Goal: Task Accomplishment & Management: Use online tool/utility

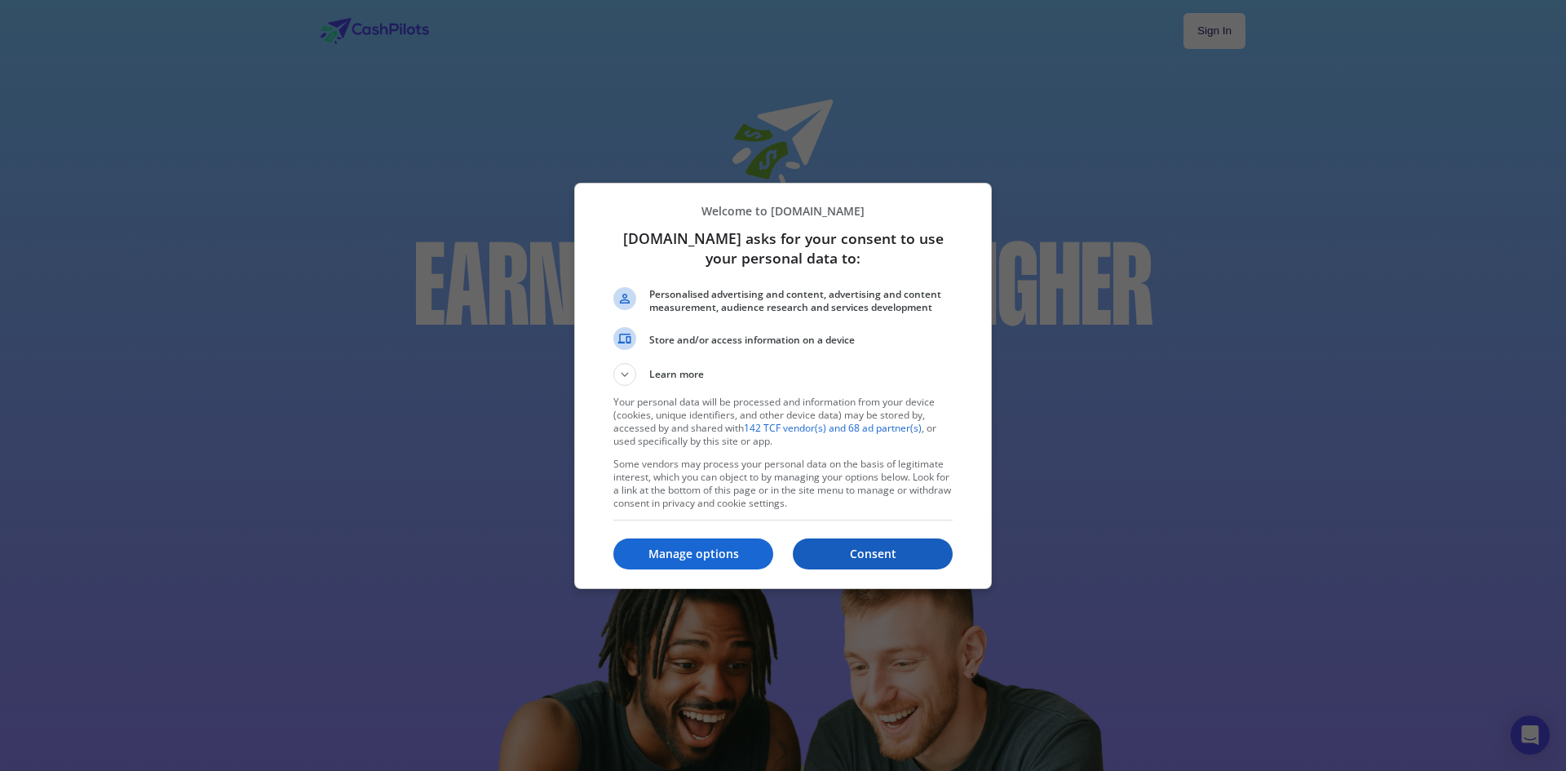
click at [892, 553] on p "Consent" at bounding box center [873, 554] width 160 height 16
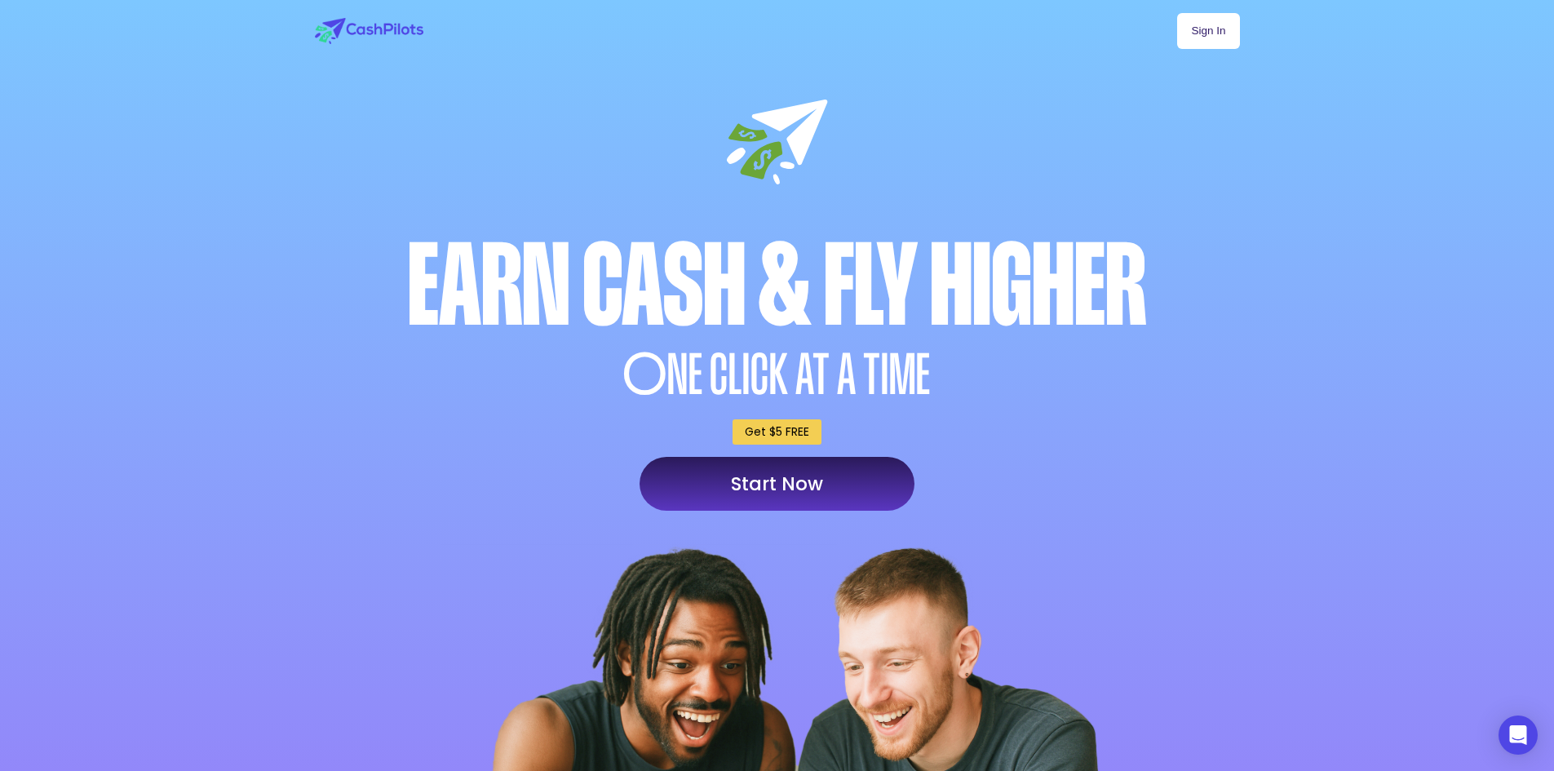
click at [1219, 22] on link "Sign In" at bounding box center [1208, 31] width 62 height 36
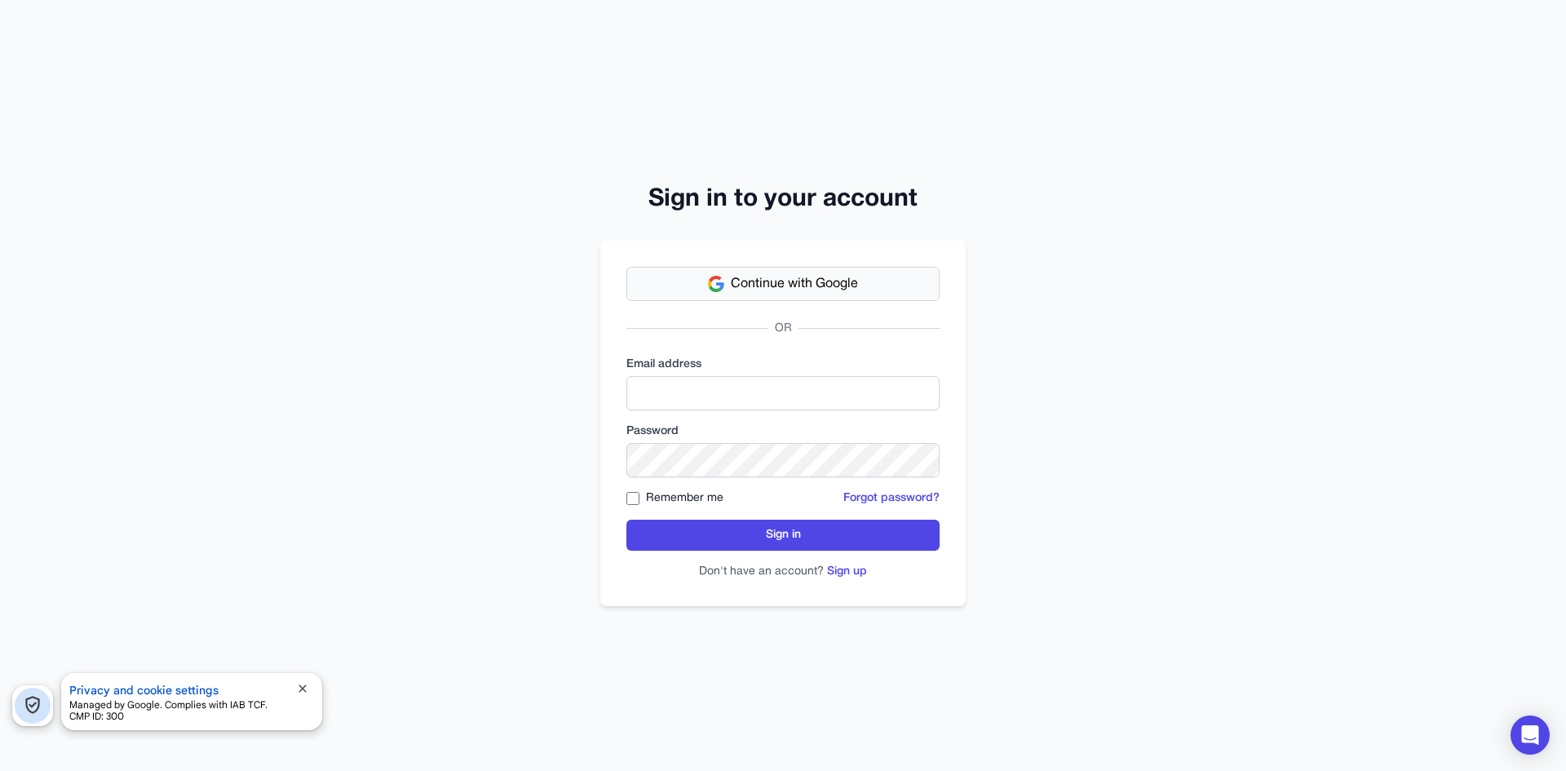
click at [818, 277] on span "Continue with Google" at bounding box center [794, 284] width 127 height 20
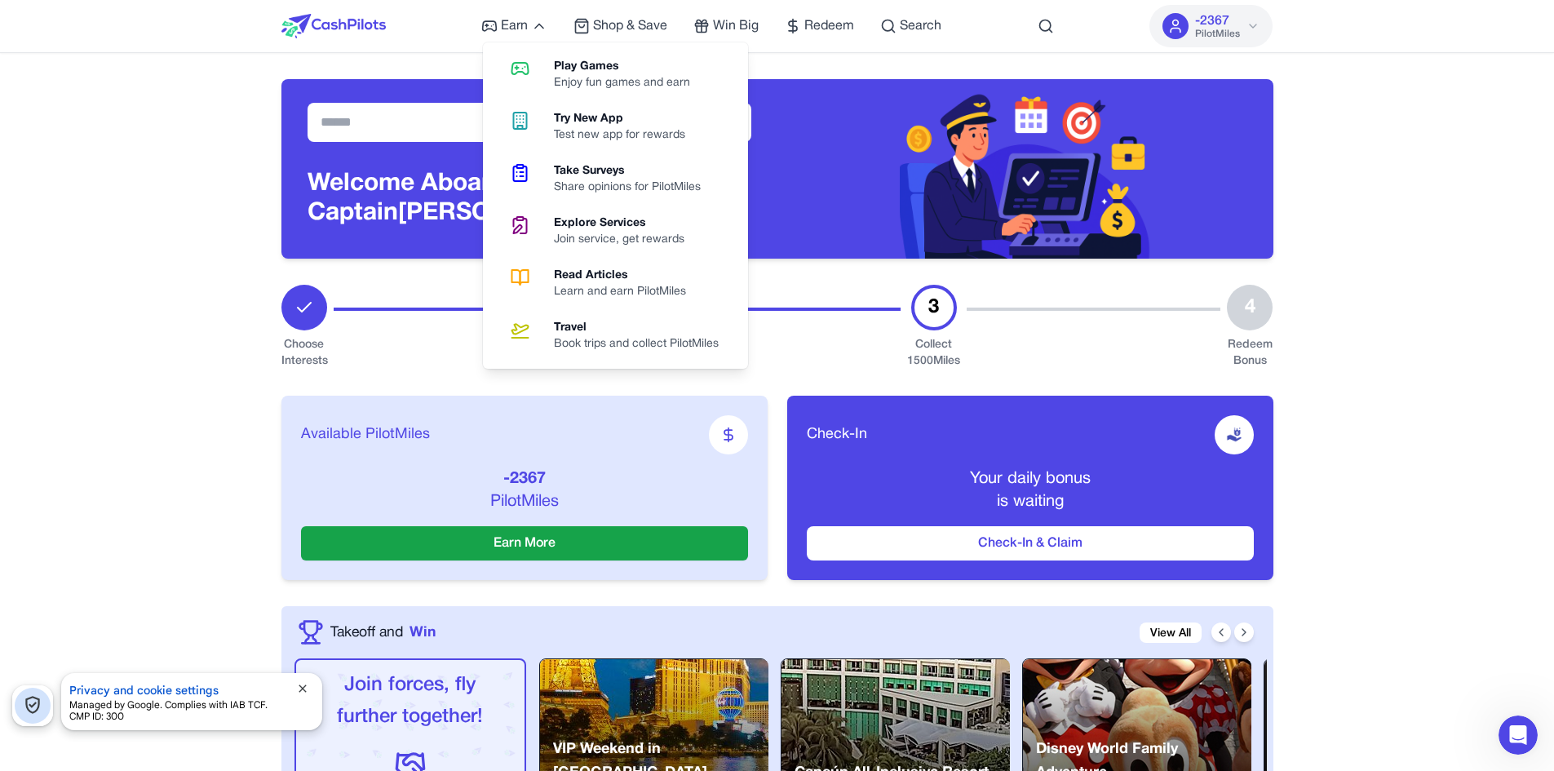
click at [541, 71] on icon at bounding box center [520, 69] width 42 height 20
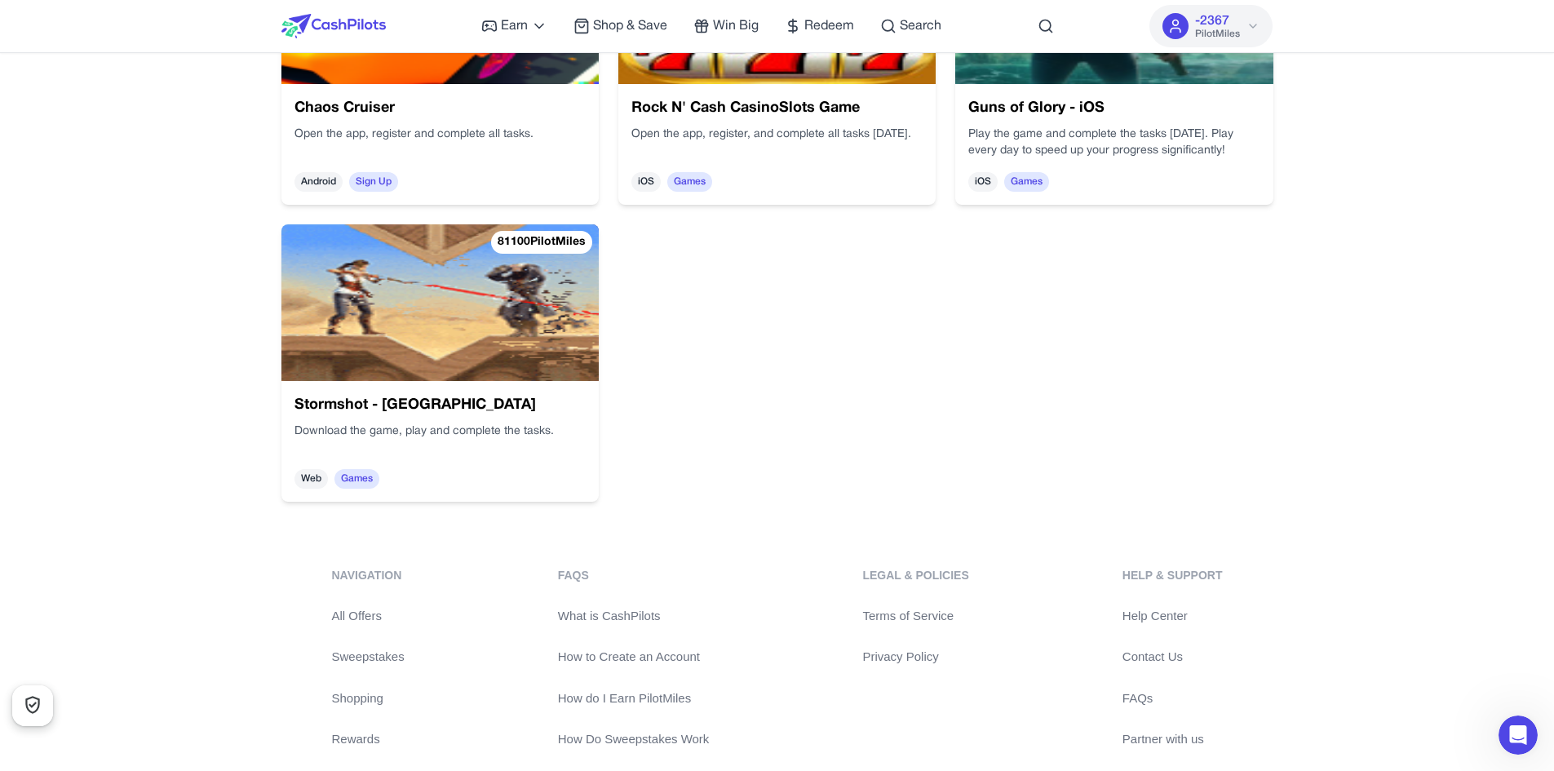
scroll to position [2441, 0]
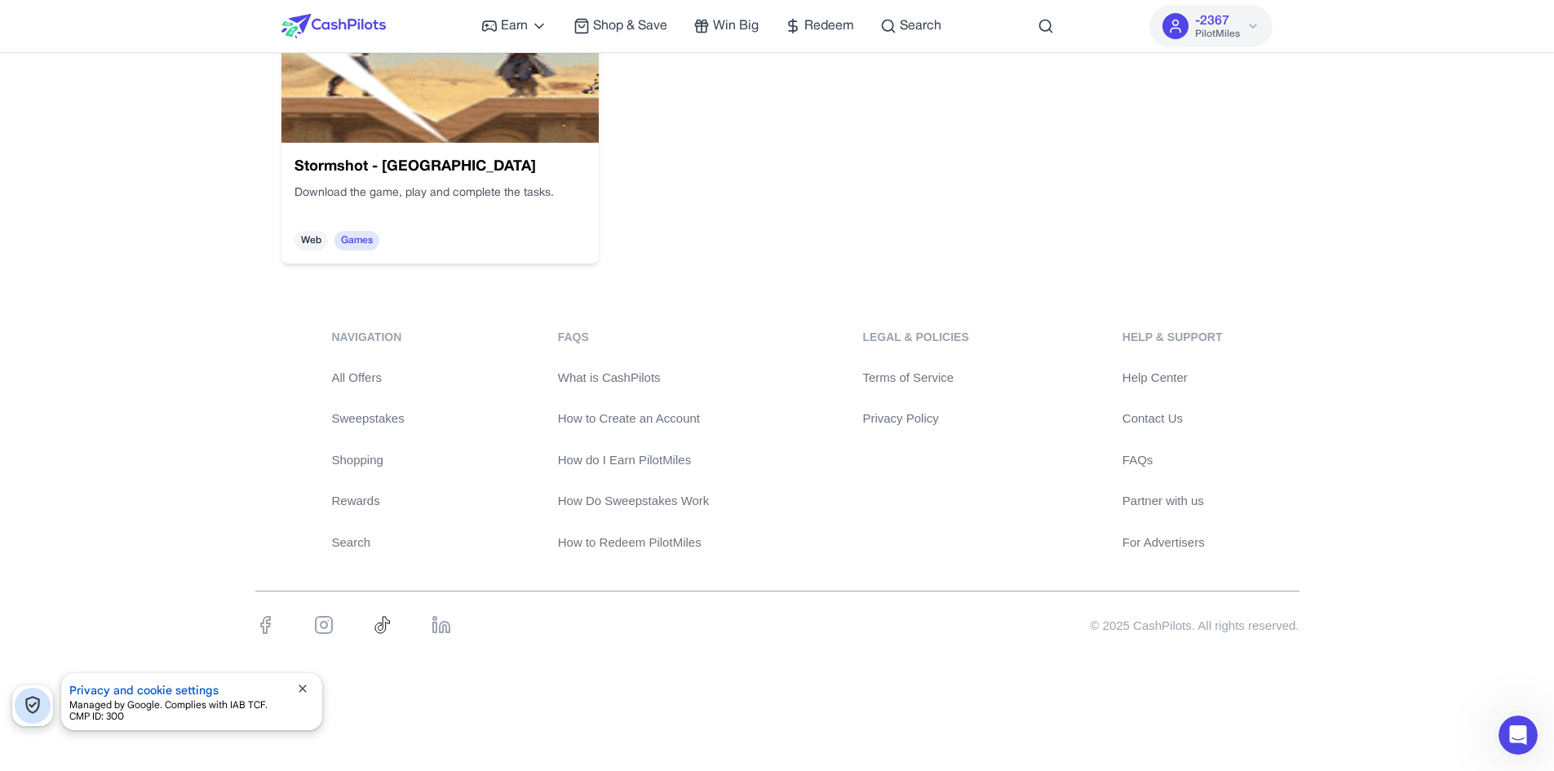
click at [506, 195] on div "Download the game, play and complete the tasks." at bounding box center [439, 201] width 291 height 33
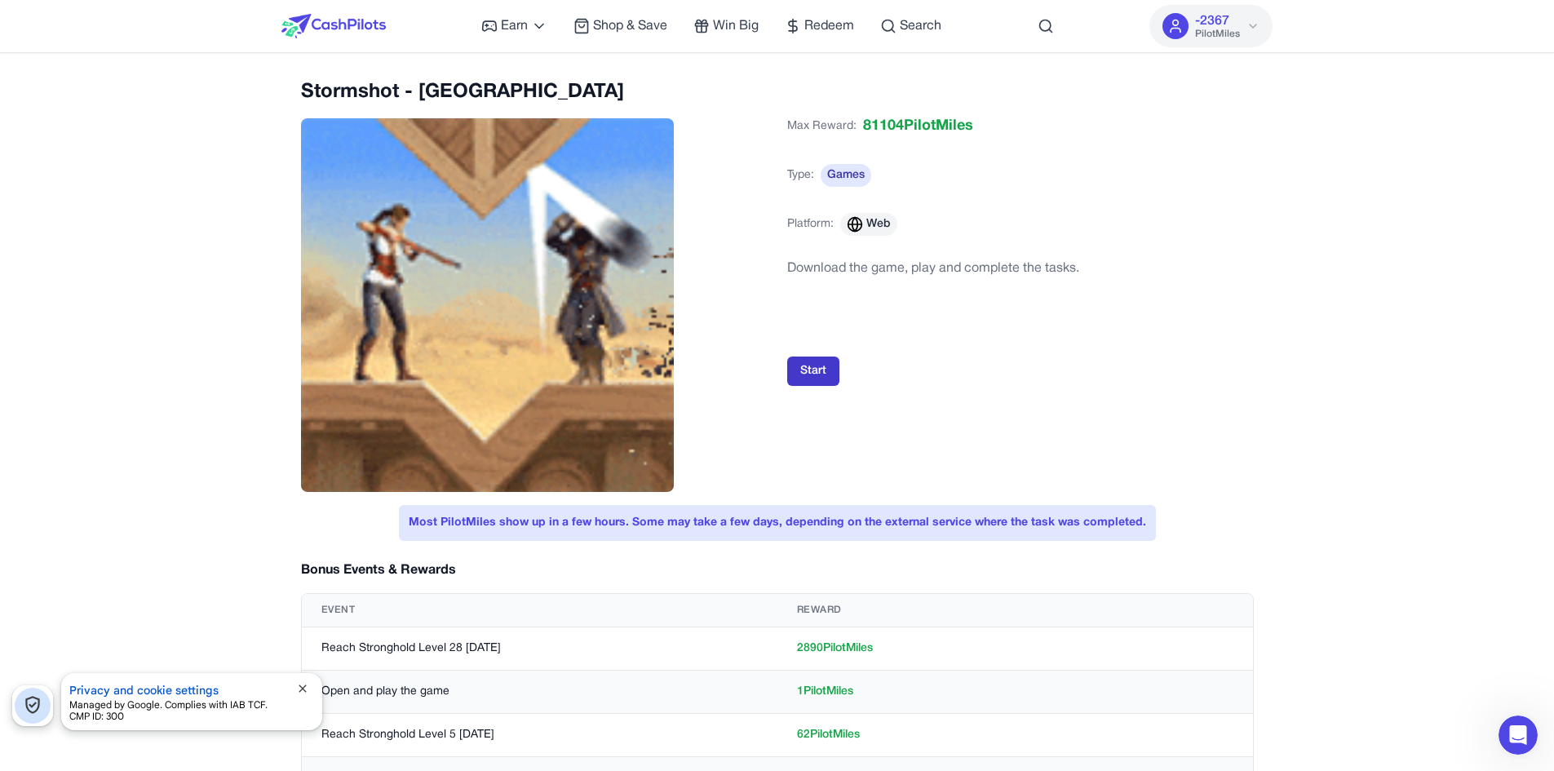
click at [830, 367] on button "Start" at bounding box center [813, 370] width 52 height 29
